Goal: Transaction & Acquisition: Purchase product/service

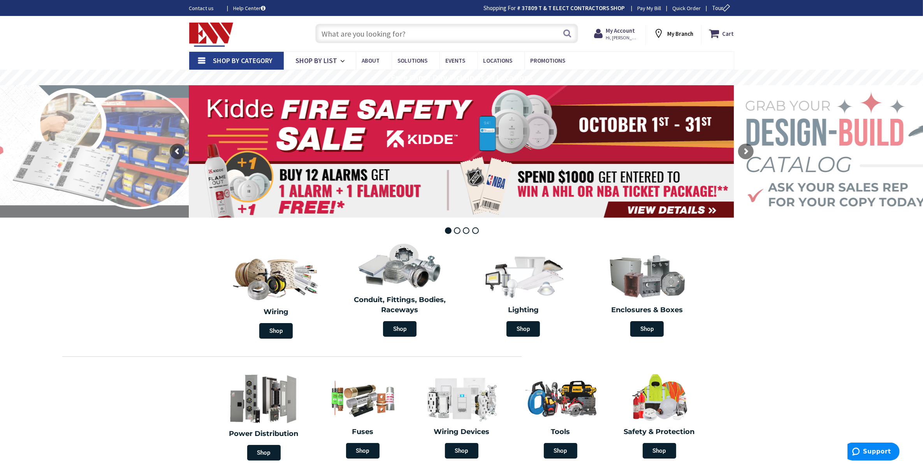
click at [385, 36] on input "text" at bounding box center [446, 33] width 263 height 19
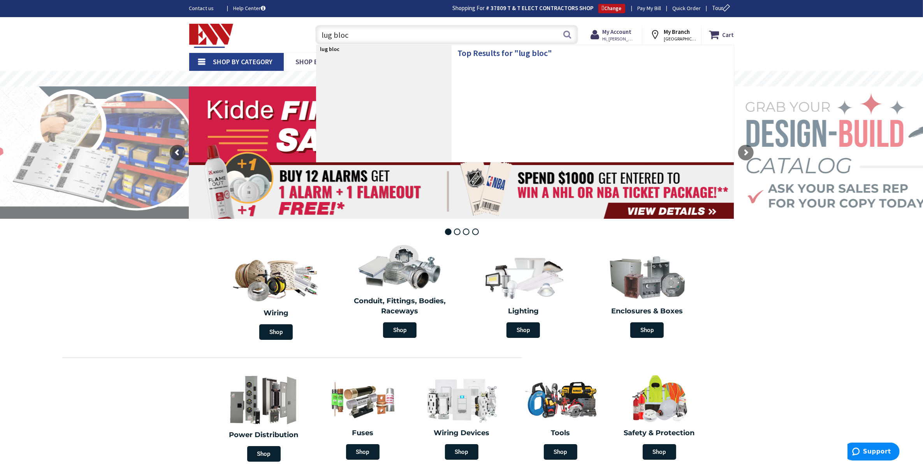
type input "lug block"
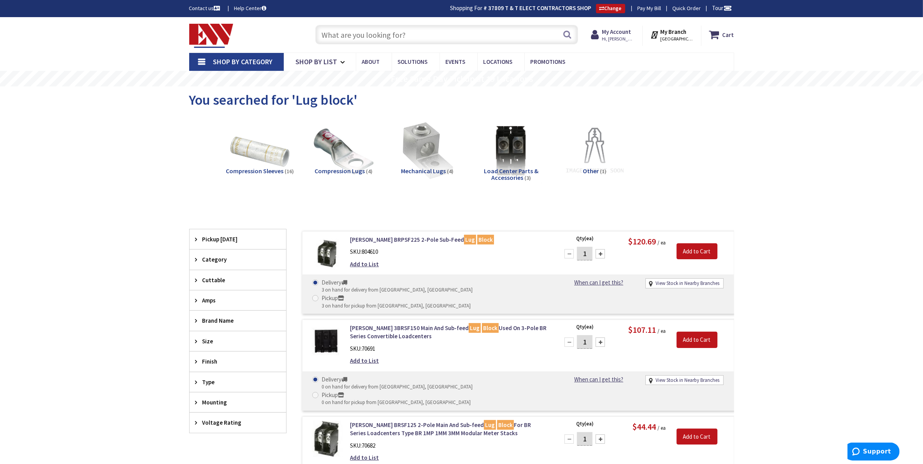
click at [513, 181] on span "Load Center Parts & Accessories" at bounding box center [511, 174] width 54 height 15
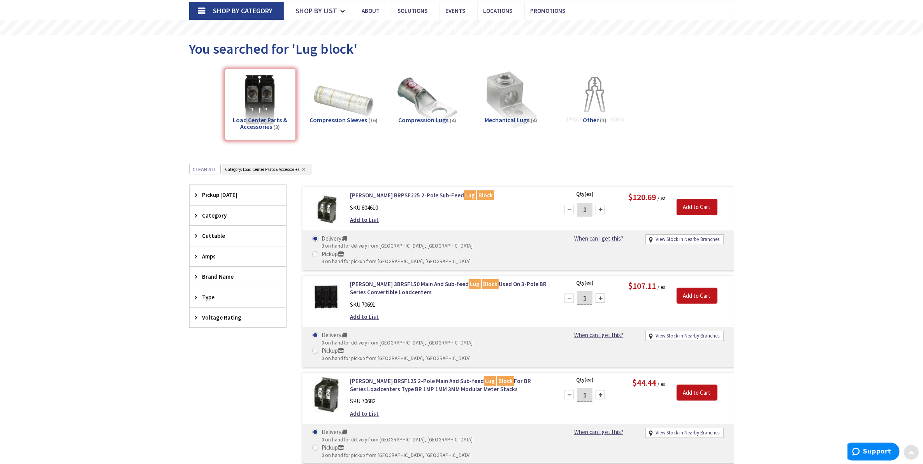
scroll to position [180, 0]
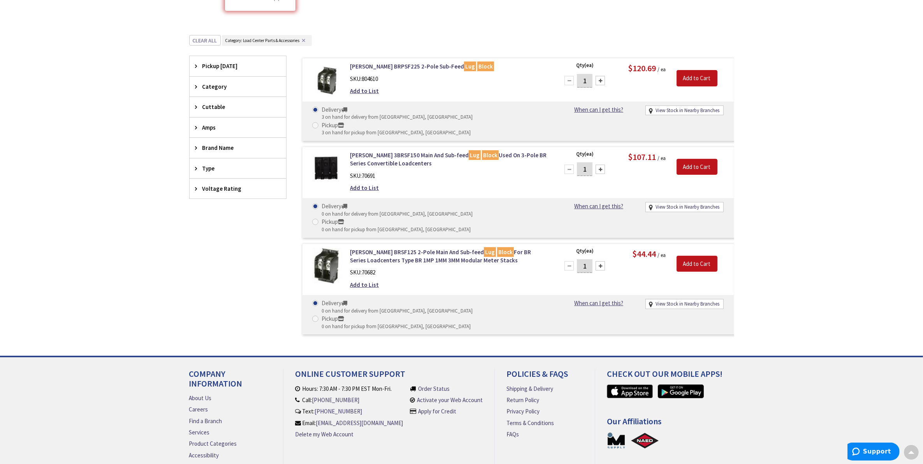
click at [217, 230] on div "Filters 3 items Pickup Today Middletown (0 mi) (1) close Pickup Today Category …" at bounding box center [237, 197] width 97 height 282
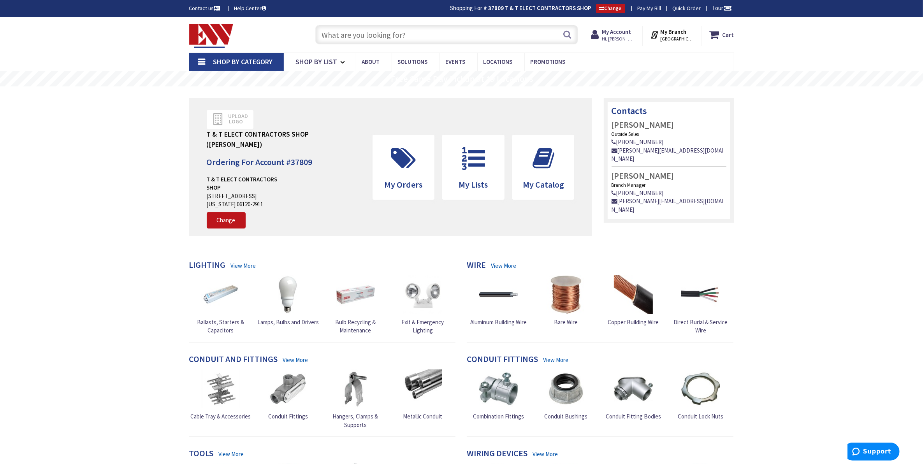
click at [358, 35] on input "text" at bounding box center [446, 34] width 263 height 19
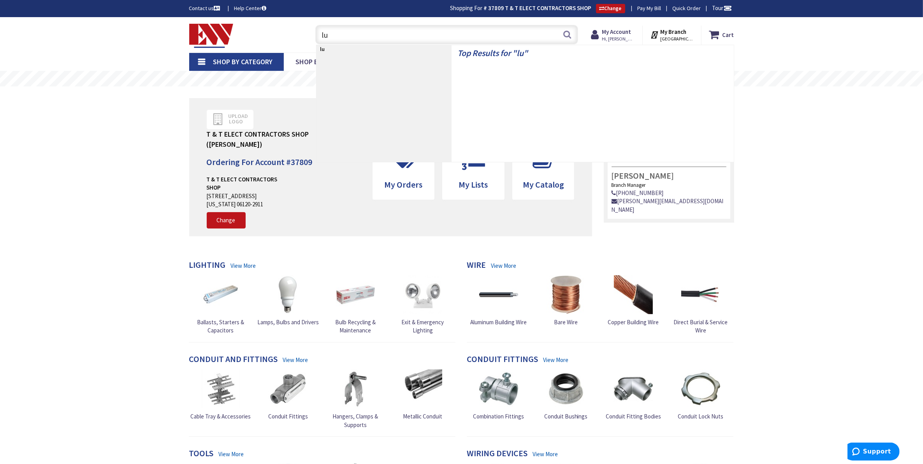
type input "lug"
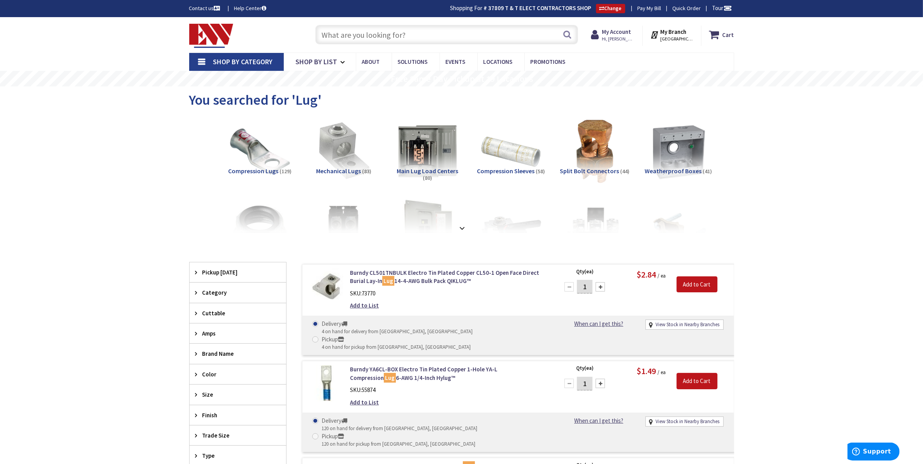
drag, startPoint x: 427, startPoint y: 32, endPoint x: 313, endPoint y: 37, distance: 113.8
click at [315, 37] on input "text" at bounding box center [446, 34] width 263 height 19
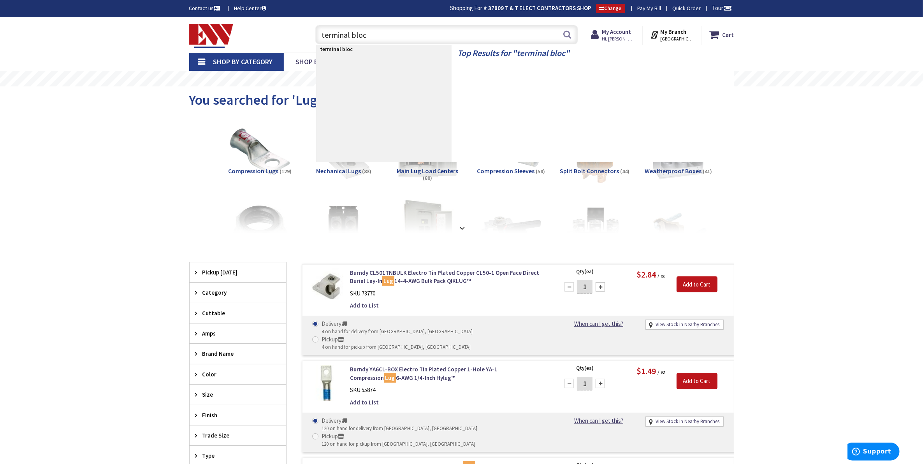
type input "terminal block"
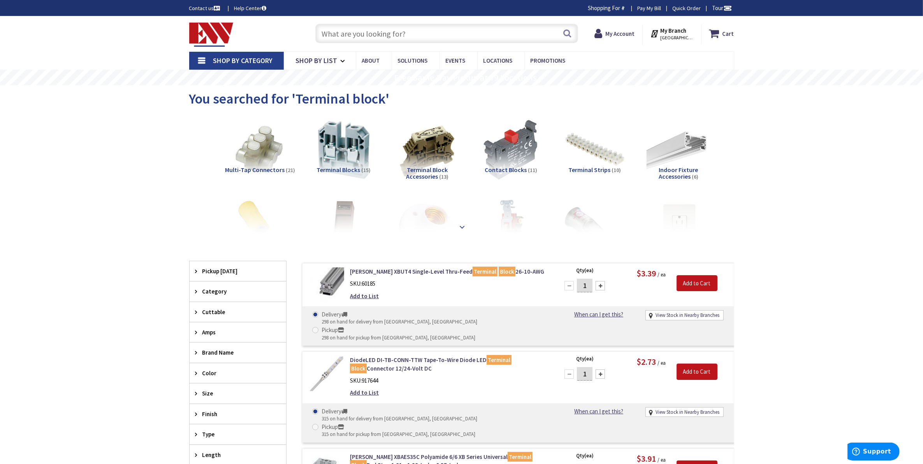
click at [460, 223] on strong at bounding box center [462, 227] width 9 height 9
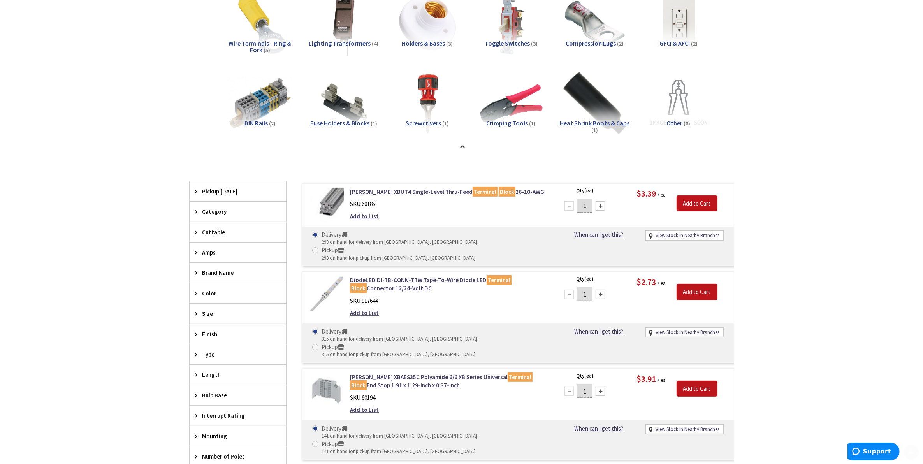
scroll to position [243, 0]
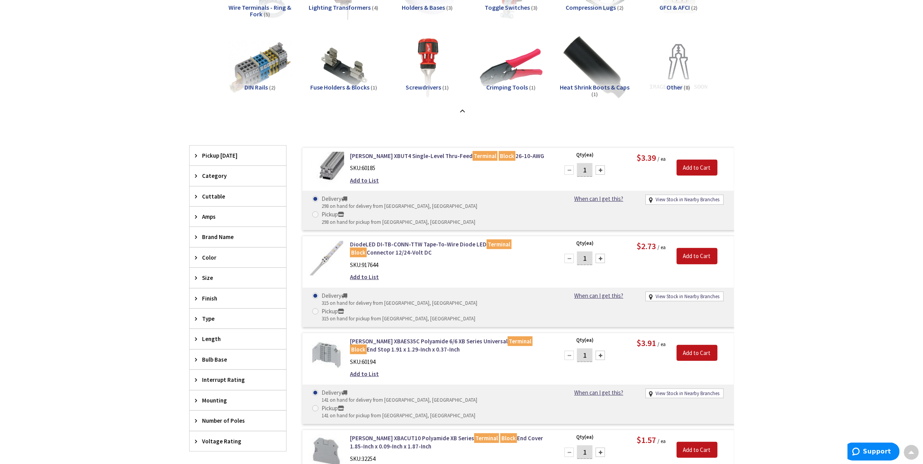
click at [197, 178] on icon at bounding box center [198, 176] width 6 height 6
click at [216, 272] on button "Show more" at bounding box center [238, 278] width 97 height 13
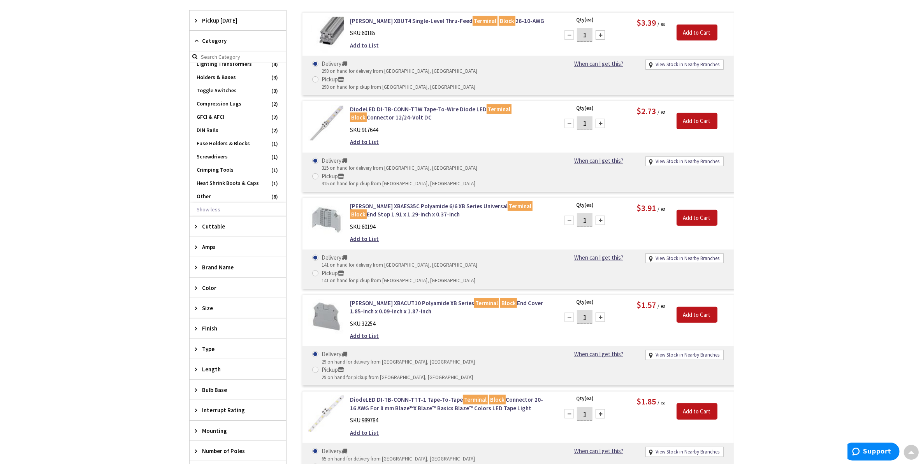
scroll to position [389, 0]
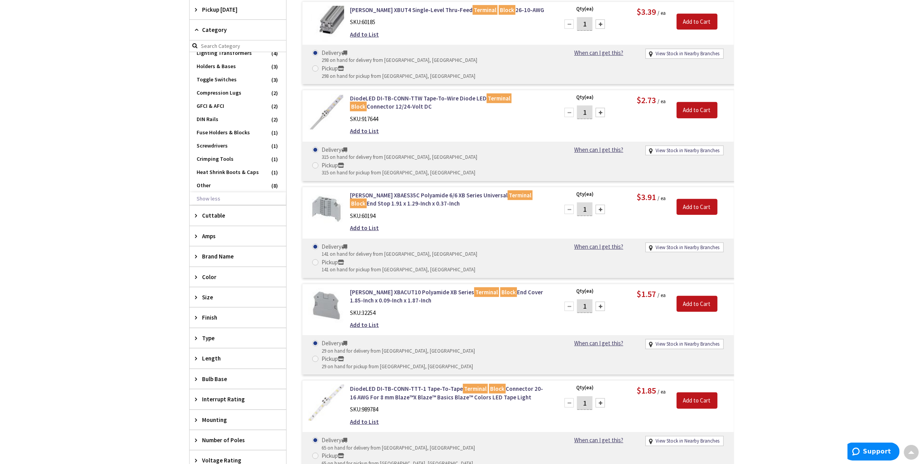
click at [194, 259] on div "Brand Name" at bounding box center [238, 256] width 97 height 20
click at [211, 353] on button "Show more" at bounding box center [238, 351] width 97 height 13
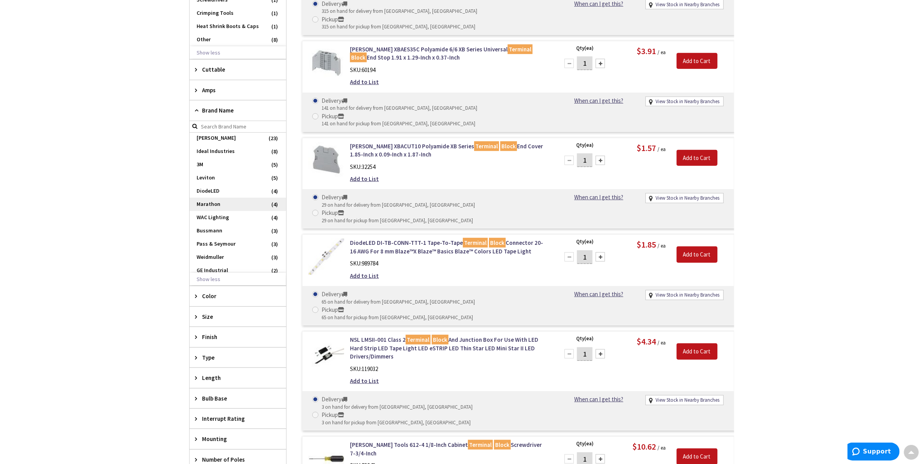
scroll to position [0, 0]
click at [211, 244] on span "Bussmann" at bounding box center [238, 245] width 97 height 13
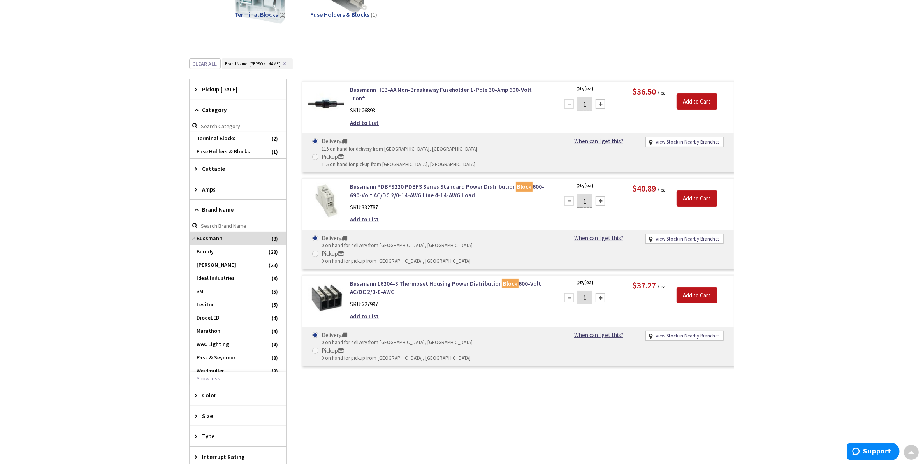
scroll to position [139, 0]
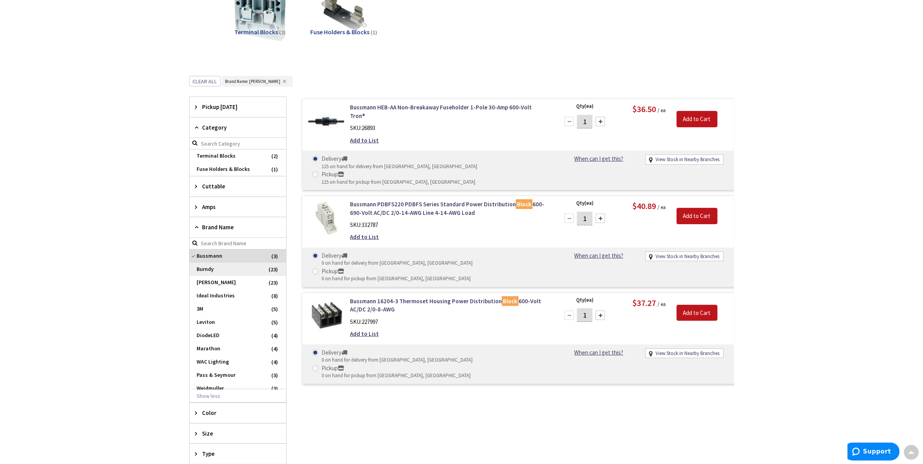
click at [214, 272] on span "Burndy" at bounding box center [238, 269] width 97 height 13
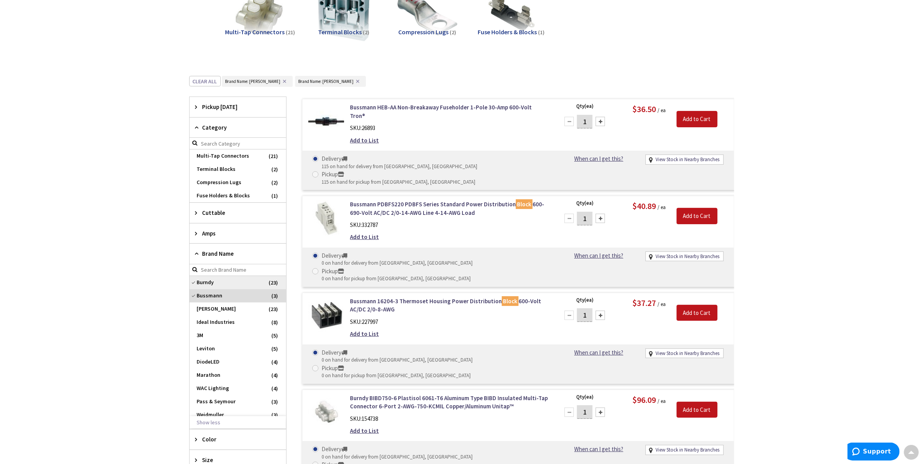
click at [195, 285] on span "Burndy" at bounding box center [238, 282] width 97 height 13
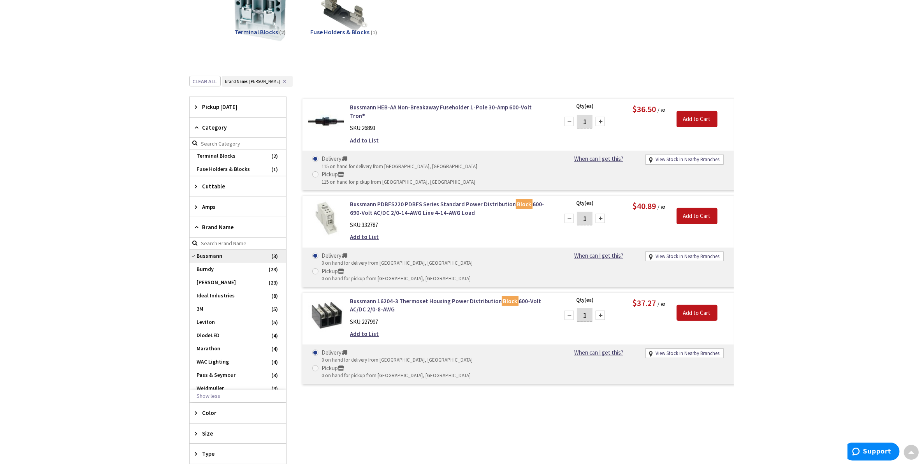
click at [191, 255] on span "Bussmann" at bounding box center [238, 255] width 97 height 13
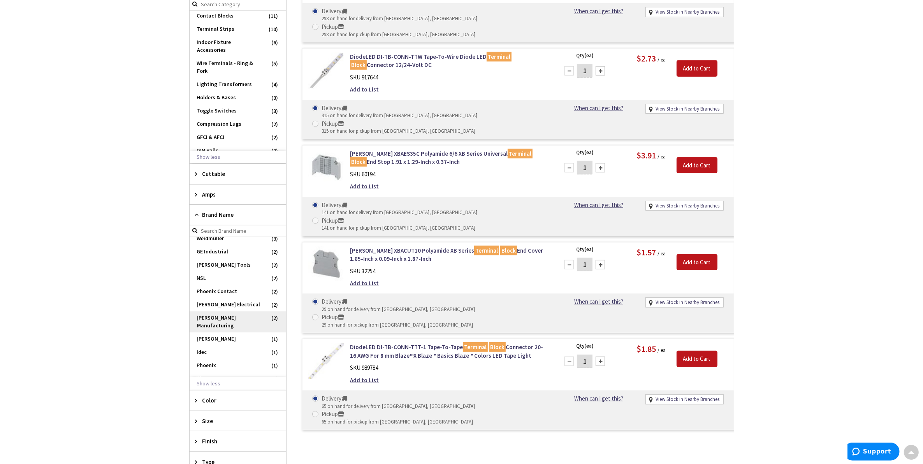
scroll to position [479, 0]
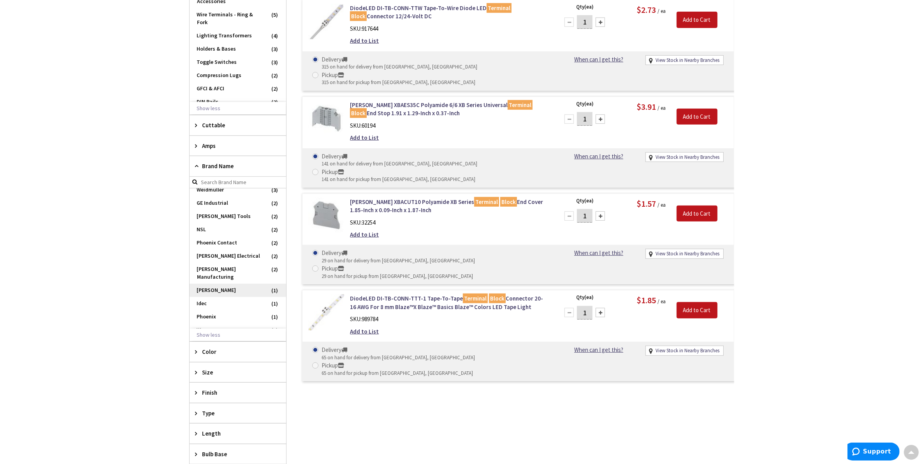
click at [211, 284] on span "Emerson" at bounding box center [238, 290] width 97 height 13
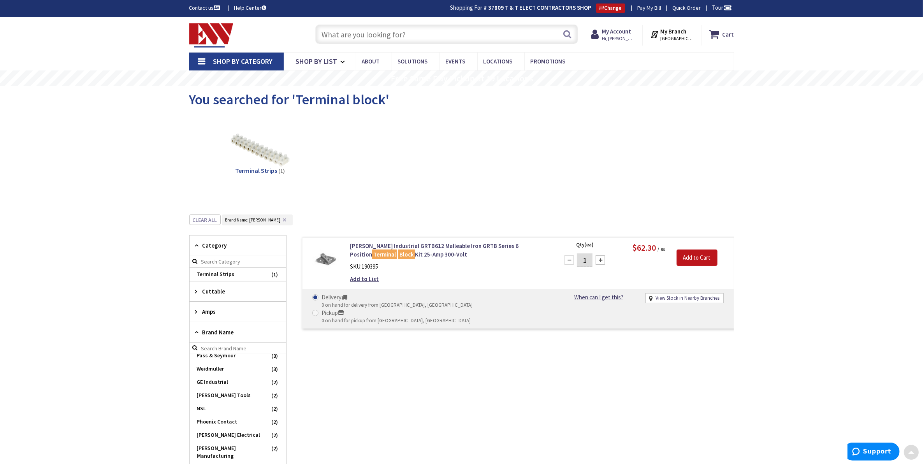
scroll to position [0, 0]
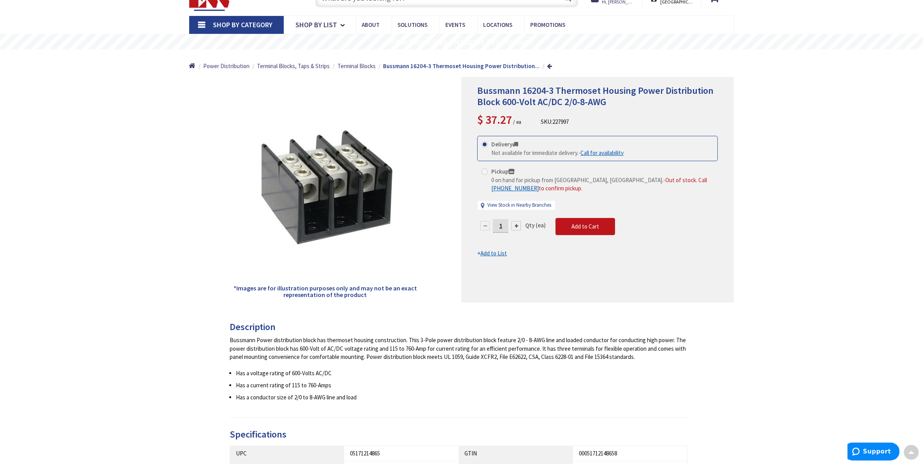
scroll to position [1, 0]
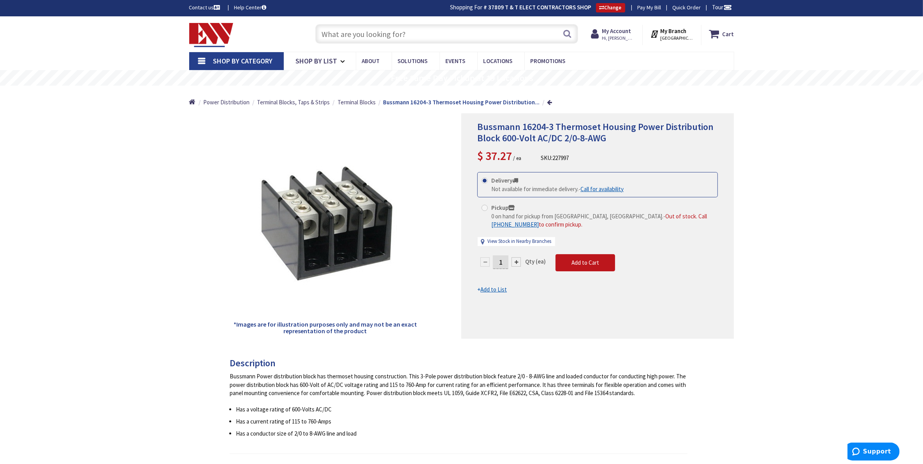
click at [345, 27] on input "text" at bounding box center [446, 33] width 263 height 19
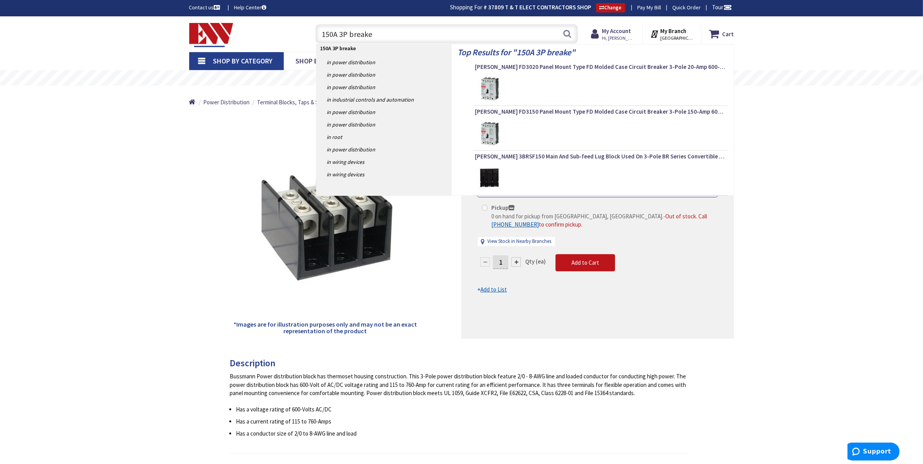
type input "150A 3P breaker"
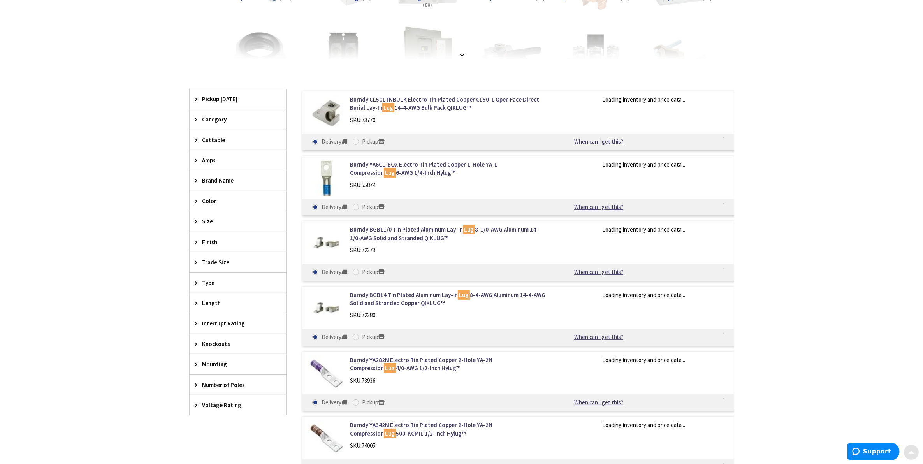
scroll to position [195, 0]
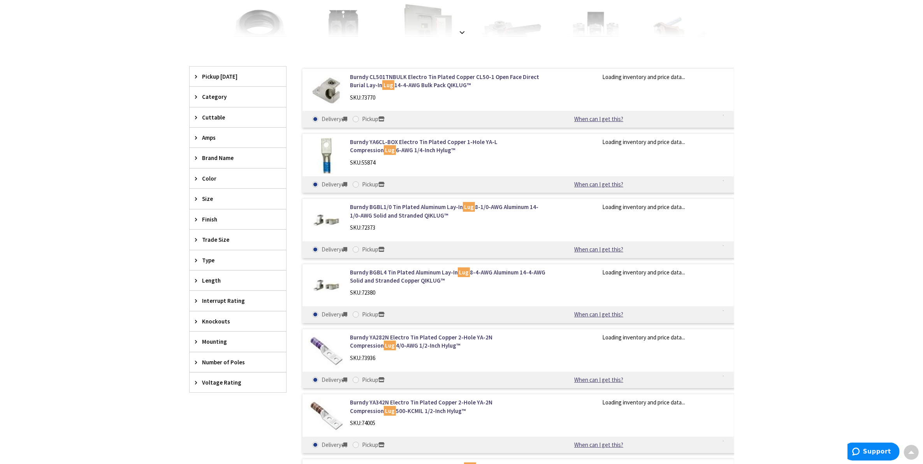
click at [195, 160] on icon at bounding box center [198, 158] width 6 height 6
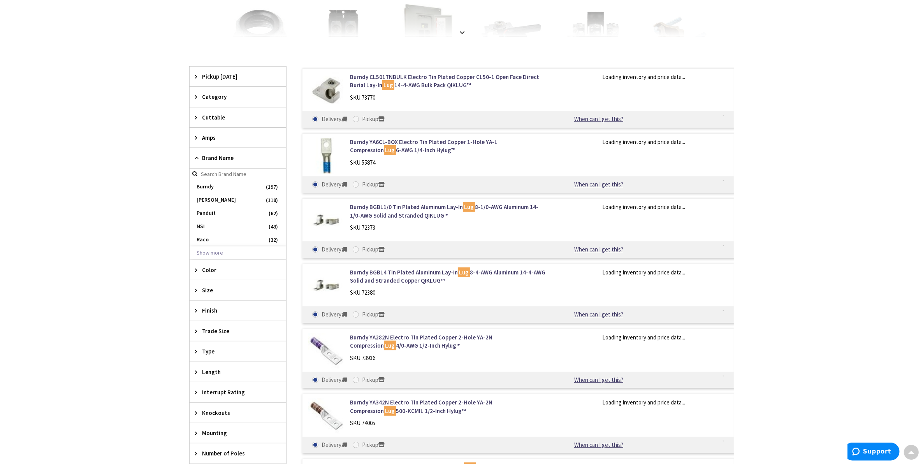
scroll to position [196, 0]
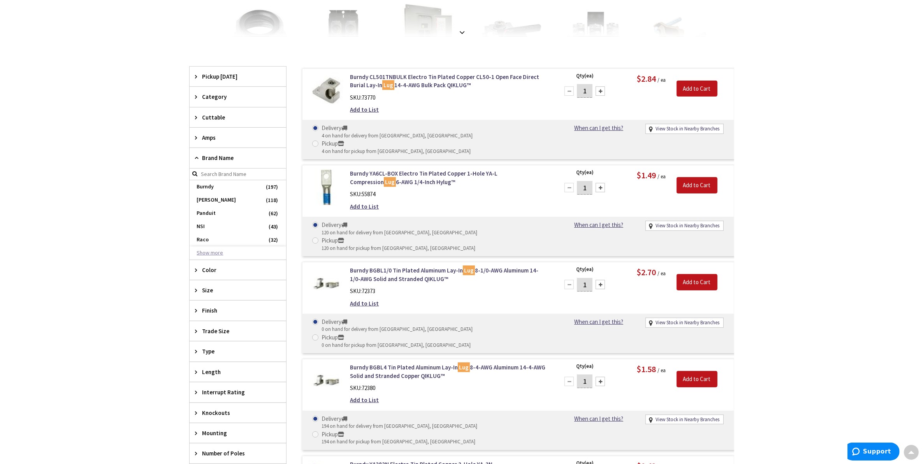
click at [217, 252] on button "Show more" at bounding box center [238, 252] width 97 height 13
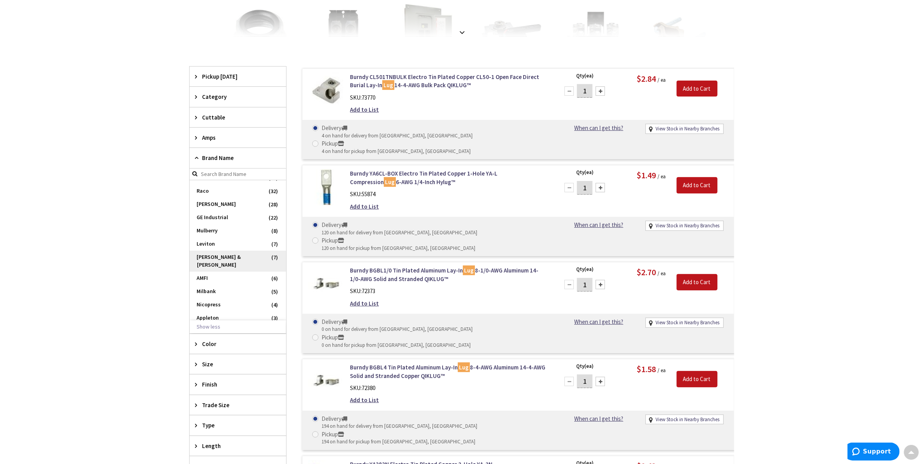
click at [202, 257] on span "Thomas & Betts" at bounding box center [238, 261] width 97 height 21
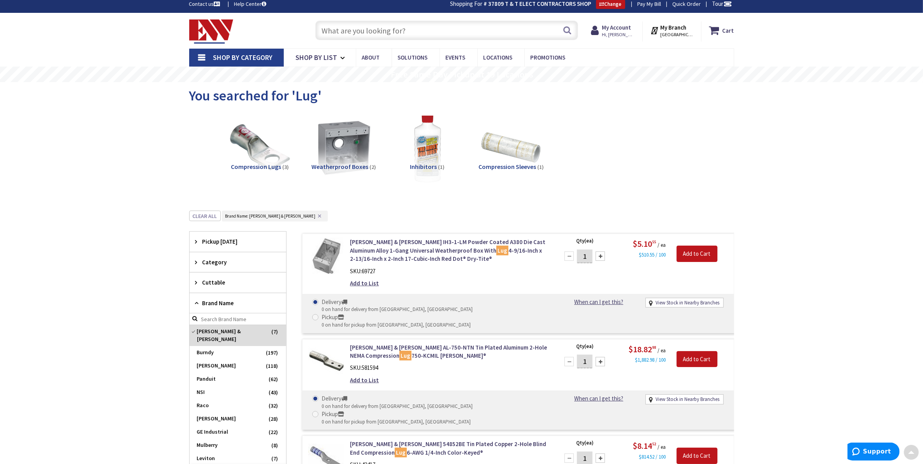
scroll to position [1, 0]
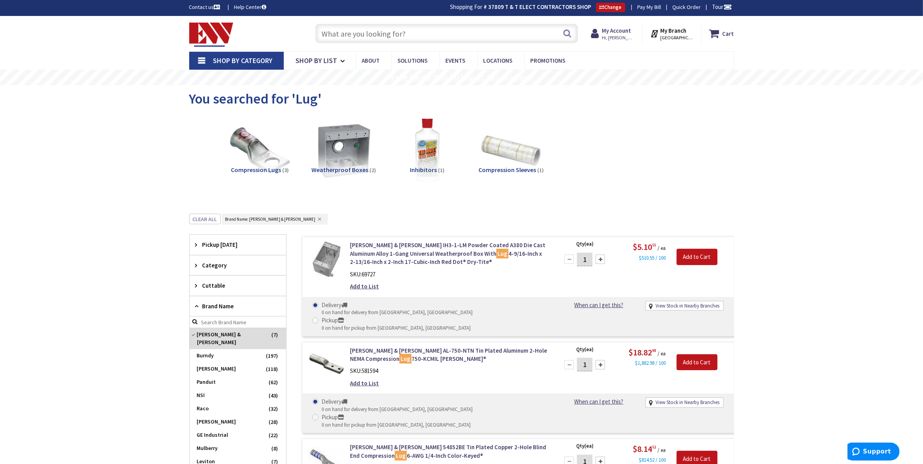
click at [349, 35] on input "text" at bounding box center [446, 33] width 263 height 19
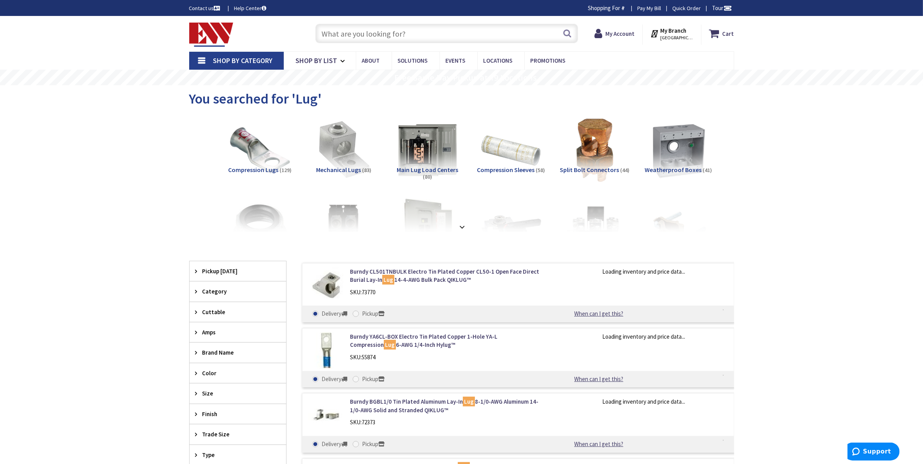
paste input "16323-3"
type input "16323-3"
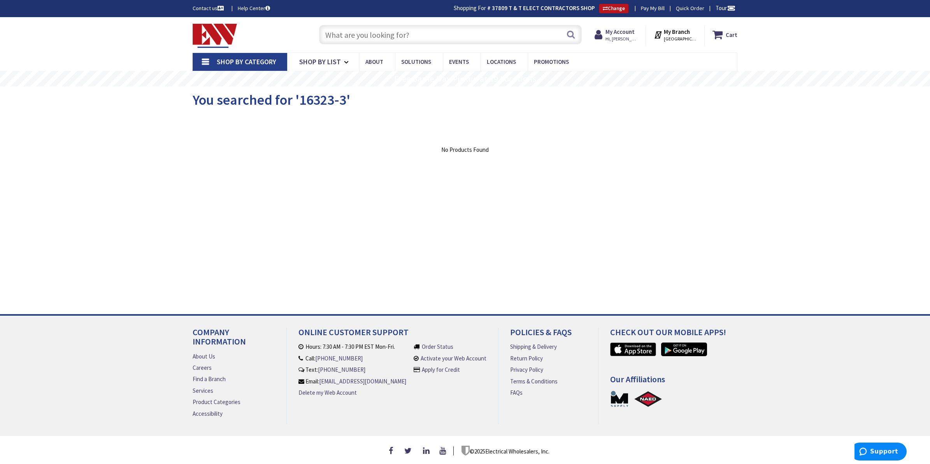
paste input "16323-3"
click at [324, 37] on input "16323-3" at bounding box center [450, 34] width 263 height 19
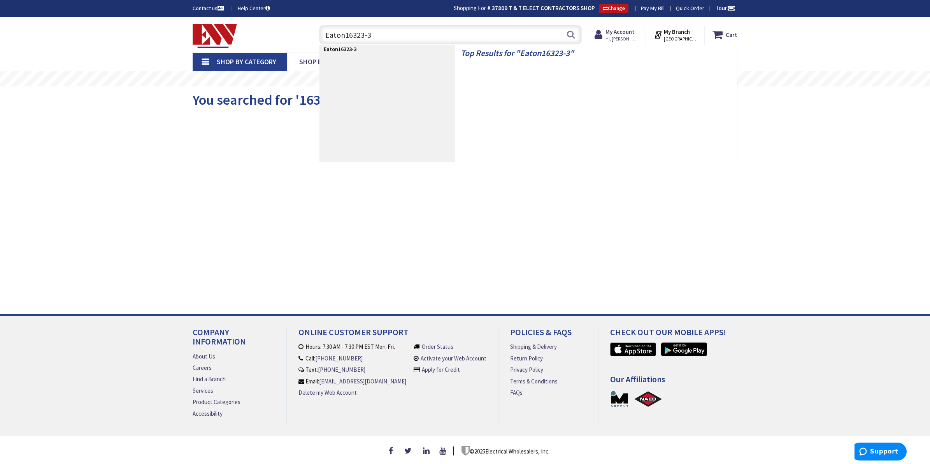
type input "Eaton 16323-3"
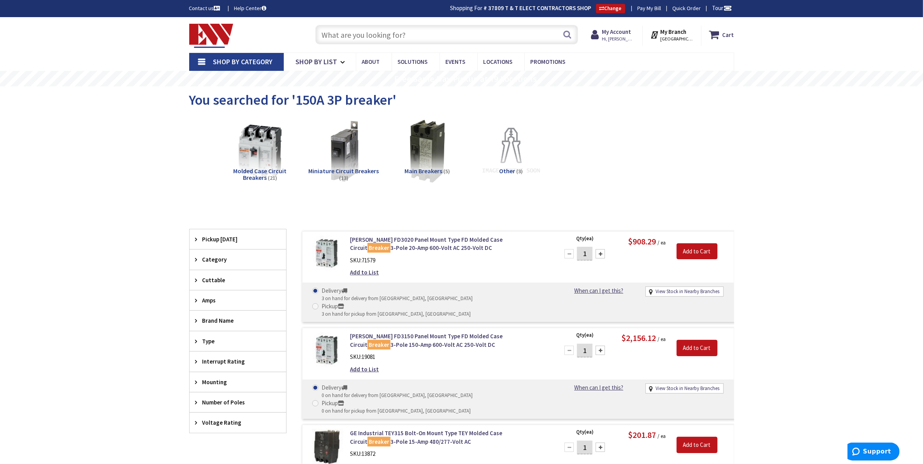
click at [428, 169] on span "Main Breakers" at bounding box center [424, 171] width 38 height 8
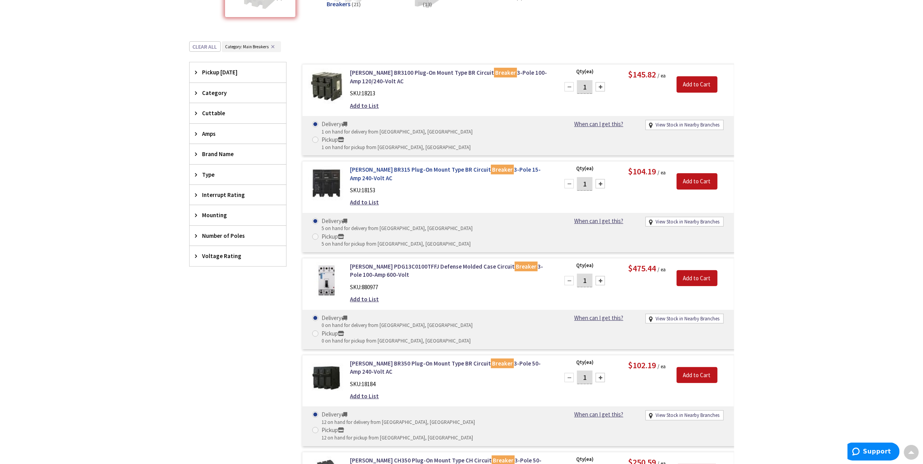
scroll to position [166, 0]
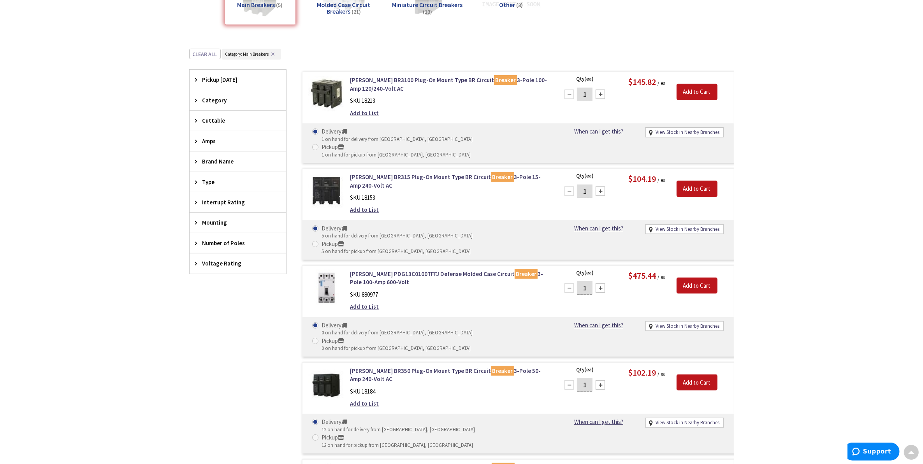
click at [195, 141] on icon at bounding box center [198, 141] width 6 height 6
click at [195, 144] on div "Amps" at bounding box center [238, 141] width 97 height 20
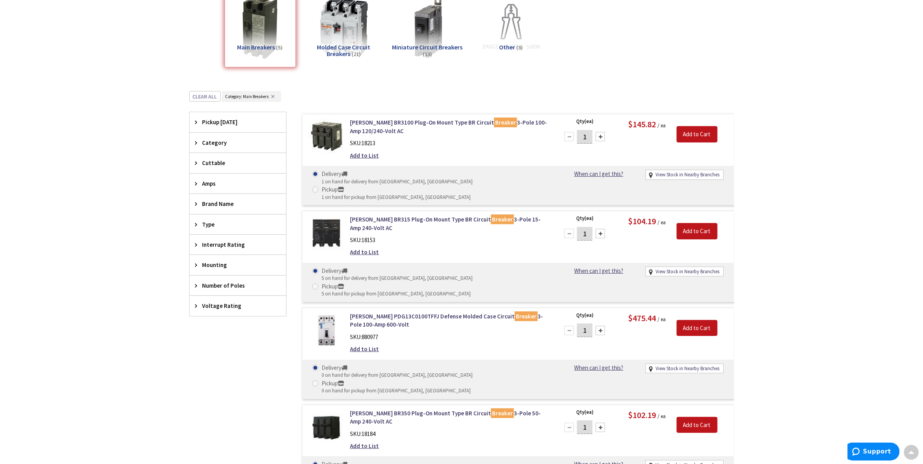
scroll to position [69, 0]
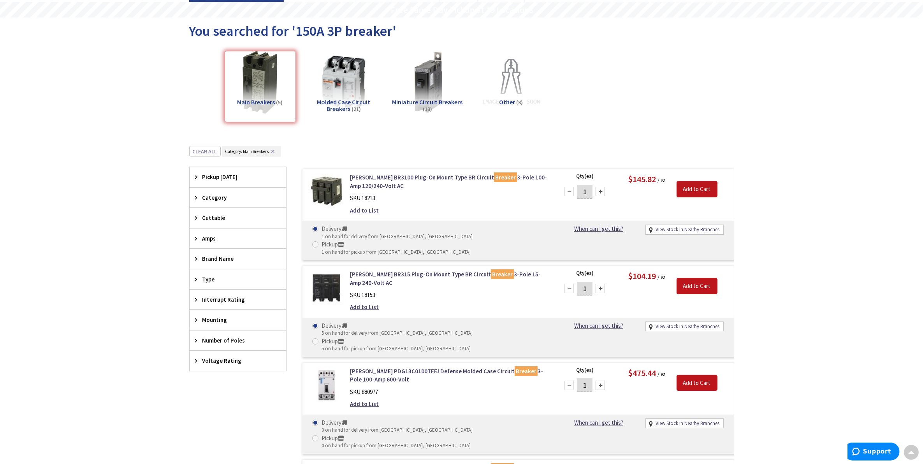
click at [348, 99] on span "Molded Case Circuit Breakers" at bounding box center [343, 105] width 53 height 15
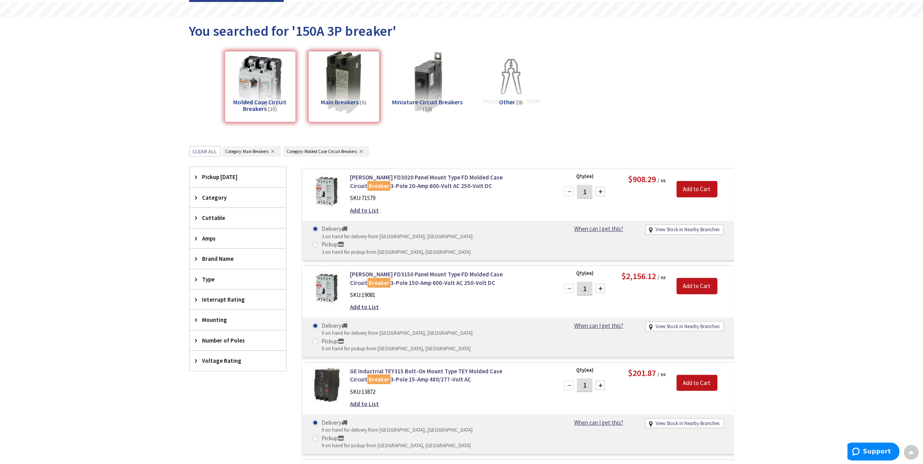
scroll to position [215, 0]
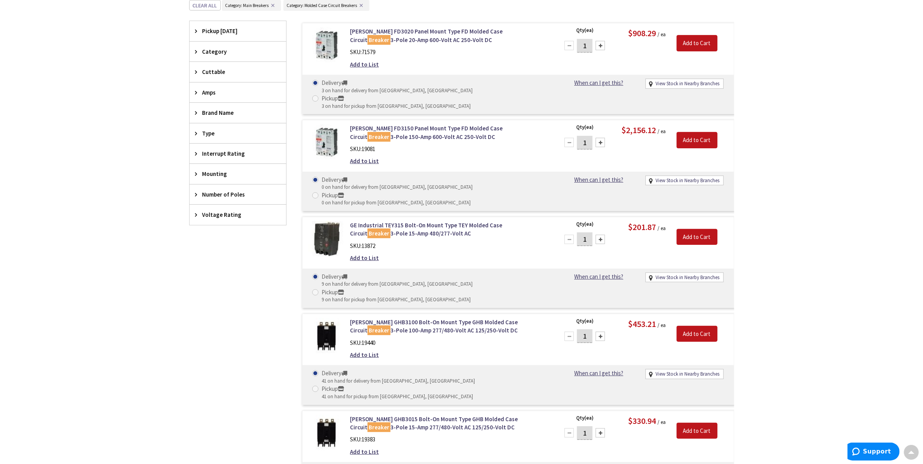
click at [195, 93] on icon at bounding box center [198, 93] width 6 height 6
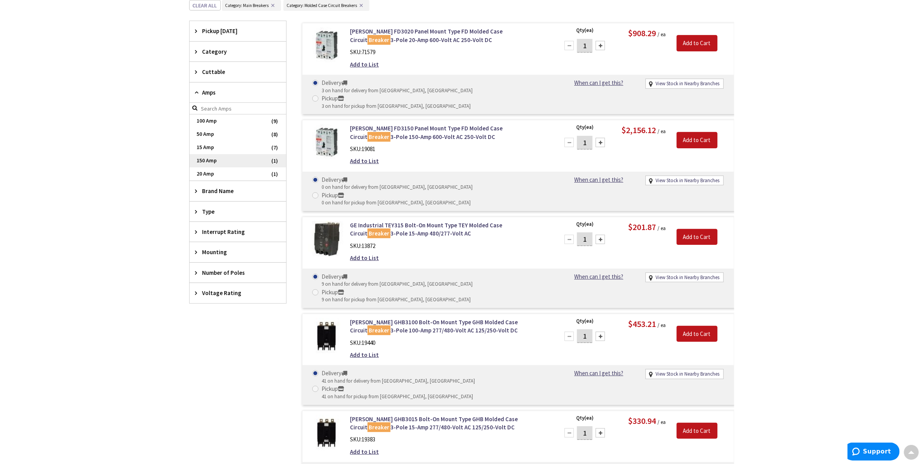
click at [211, 160] on span "150 Amp" at bounding box center [238, 160] width 97 height 13
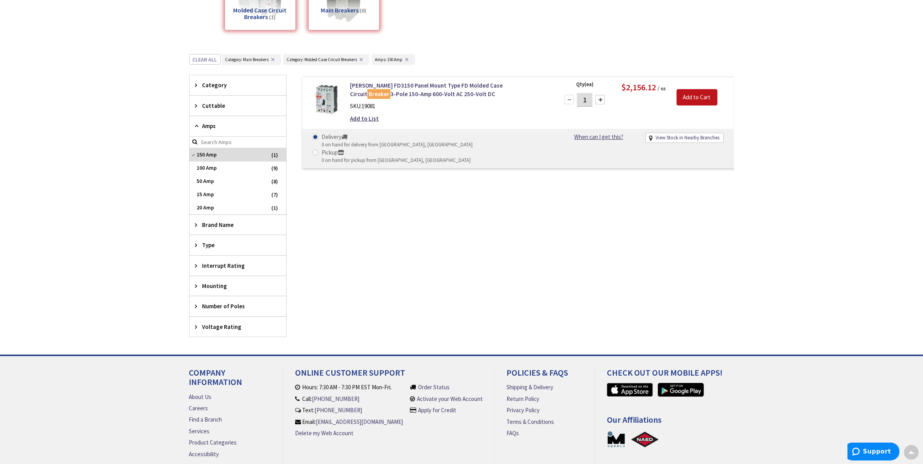
scroll to position [109, 0]
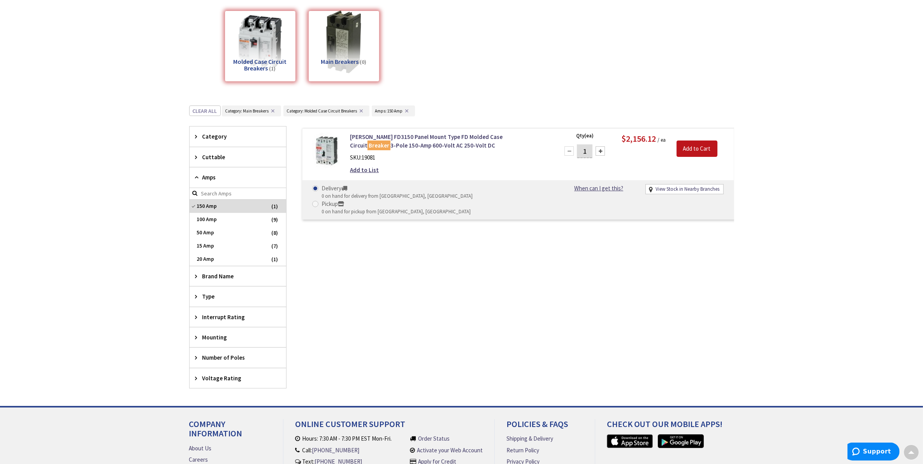
drag, startPoint x: 398, startPoint y: 230, endPoint x: 265, endPoint y: 51, distance: 222.2
click at [398, 229] on div "Eaton FD3150 Panel Mount Type FD Molded Case Circuit Breaker 3-Pole 150-Amp 600…" at bounding box center [510, 257] width 448 height 262
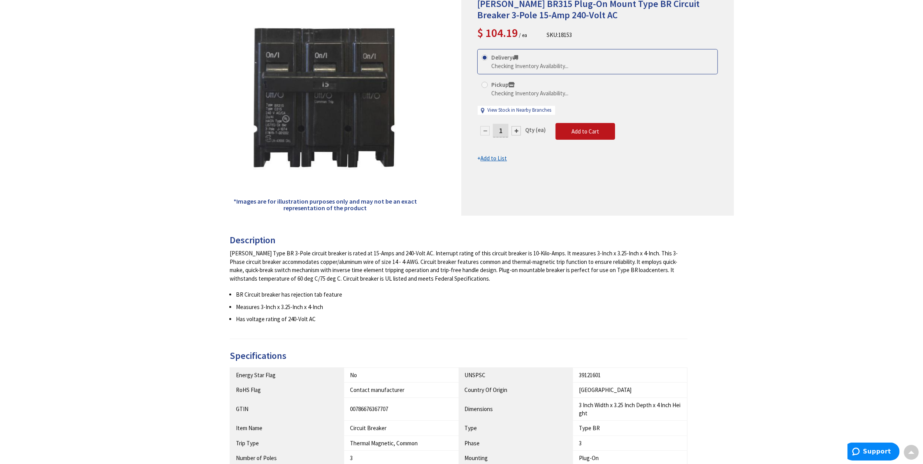
scroll to position [49, 0]
